Goal: Information Seeking & Learning: Learn about a topic

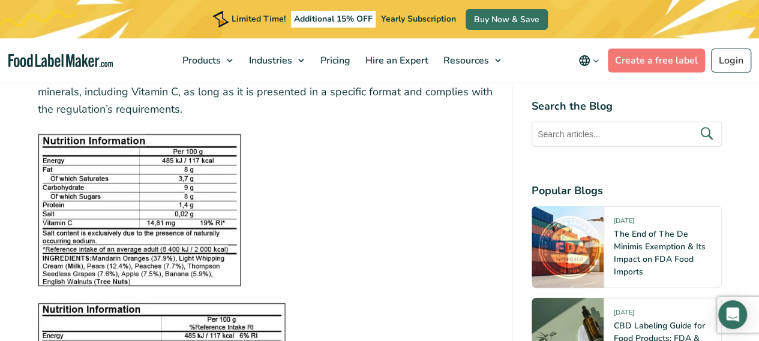
scroll to position [1439, 0]
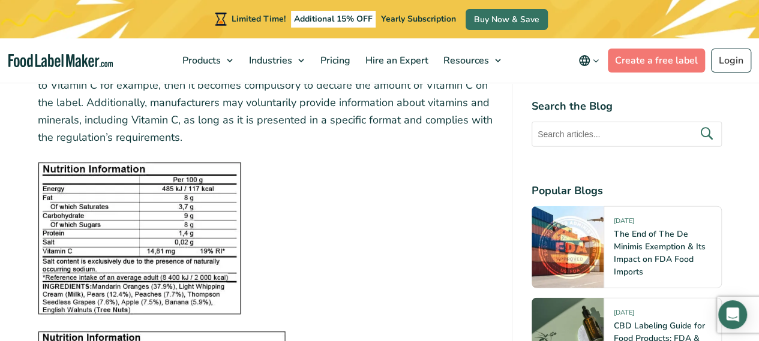
click at [227, 235] on img at bounding box center [139, 239] width 203 height 152
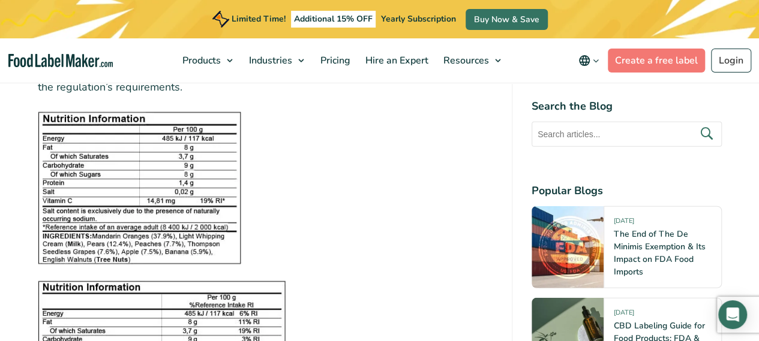
scroll to position [1559, 0]
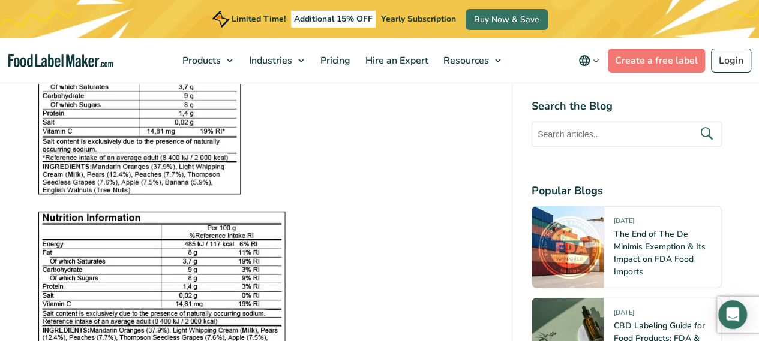
click at [145, 144] on img at bounding box center [139, 119] width 203 height 152
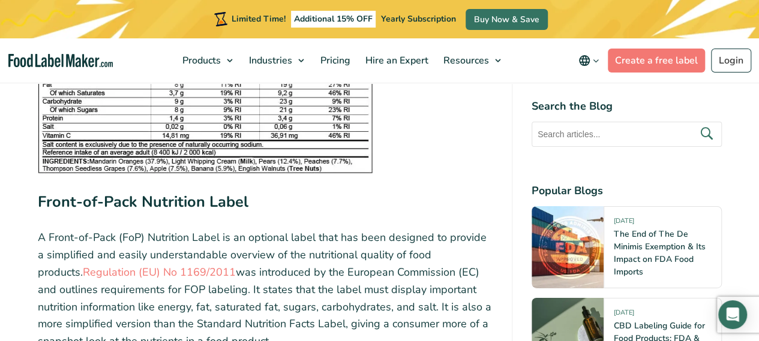
scroll to position [1907, 0]
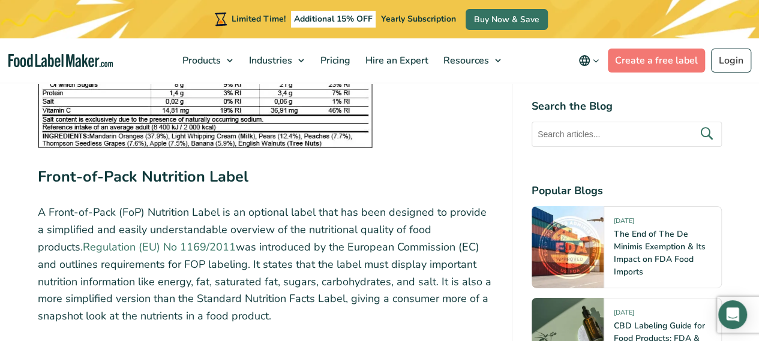
click at [113, 249] on link "Regulation (EU) No 1169/2011" at bounding box center [159, 247] width 153 height 14
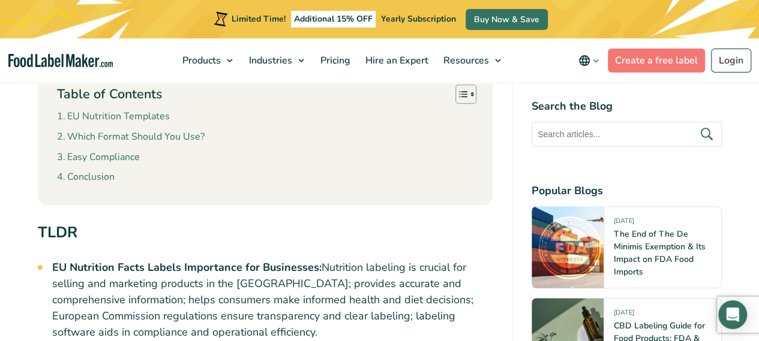
scroll to position [528, 0]
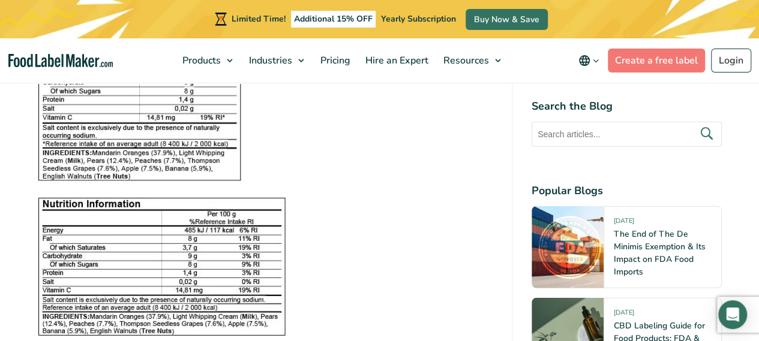
scroll to position [1499, 0]
